Goal: Communication & Community: Participate in discussion

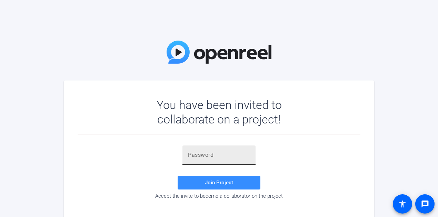
click at [202, 154] on input "text" at bounding box center [219, 155] width 62 height 8
paste input "];V%z."
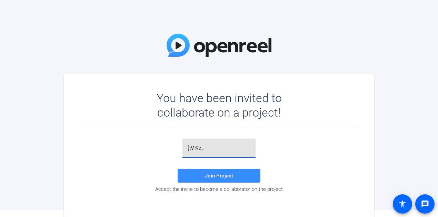
scroll to position [11, 0]
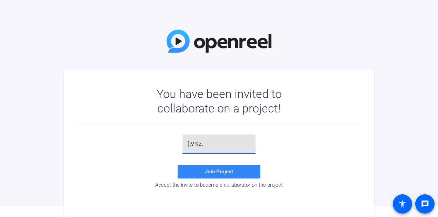
type input "];V%z."
click at [237, 174] on span at bounding box center [218, 172] width 83 height 17
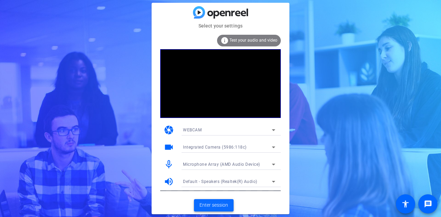
click at [223, 207] on span "Enter session" at bounding box center [214, 205] width 29 height 7
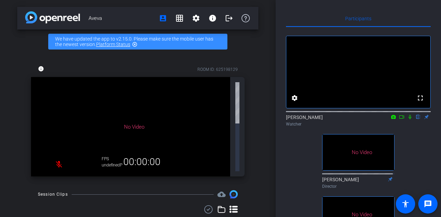
click at [399, 120] on icon at bounding box center [402, 117] width 6 height 5
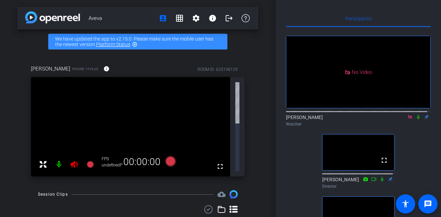
click at [398, 124] on div "[PERSON_NAME] Watcher" at bounding box center [358, 120] width 145 height 13
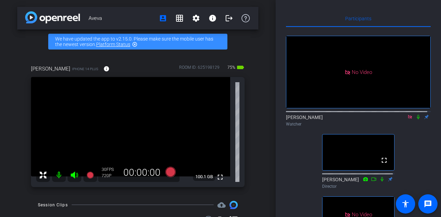
click at [417, 120] on icon at bounding box center [418, 117] width 3 height 4
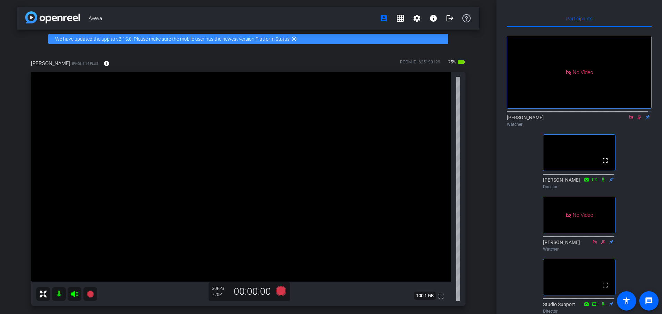
click at [437, 162] on div "No Video [PERSON_NAME] Watcher fullscreen [PERSON_NAME] Director No Video [PERS…" at bounding box center [579, 202] width 145 height 351
click at [437, 217] on div "No Video [PERSON_NAME] Watcher fullscreen [PERSON_NAME] Director No Video [PERS…" at bounding box center [579, 202] width 145 height 351
click at [437, 120] on icon at bounding box center [639, 117] width 6 height 5
click at [437, 120] on icon at bounding box center [631, 117] width 6 height 5
click at [437, 120] on icon at bounding box center [623, 117] width 6 height 5
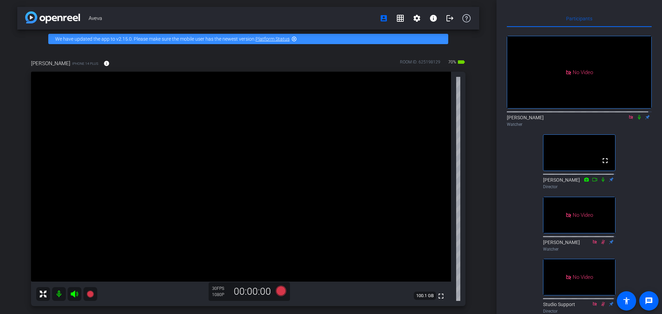
click at [437, 120] on icon at bounding box center [639, 117] width 6 height 5
click at [437, 120] on icon at bounding box center [639, 117] width 4 height 4
click at [437, 120] on icon at bounding box center [639, 117] width 6 height 5
click at [437, 120] on icon at bounding box center [631, 117] width 6 height 5
